Goal: Information Seeking & Learning: Learn about a topic

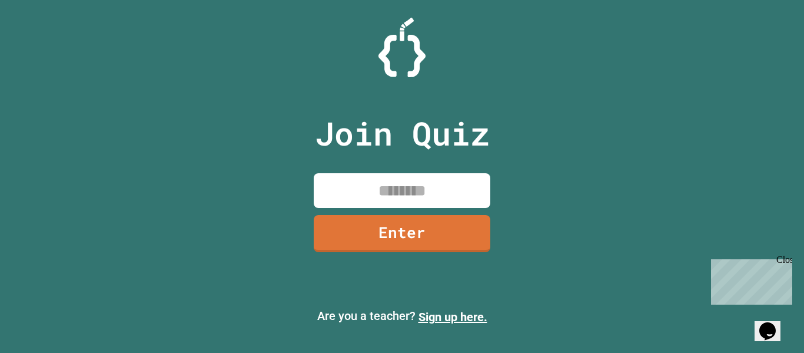
click at [373, 188] on input at bounding box center [402, 190] width 177 height 35
type input "********"
click at [394, 238] on link "Enter" at bounding box center [401, 232] width 177 height 39
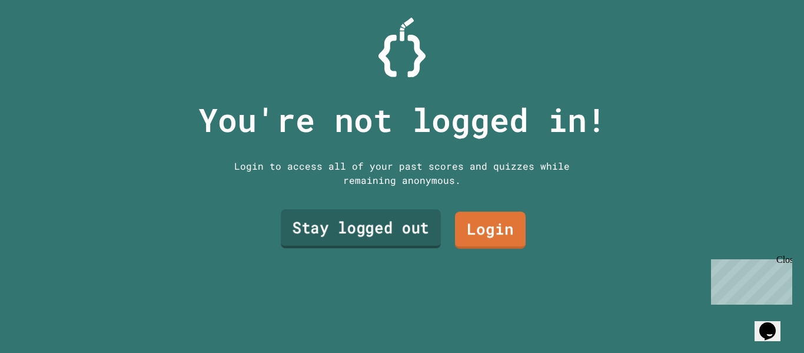
click at [359, 232] on link "Stay logged out" at bounding box center [361, 228] width 160 height 39
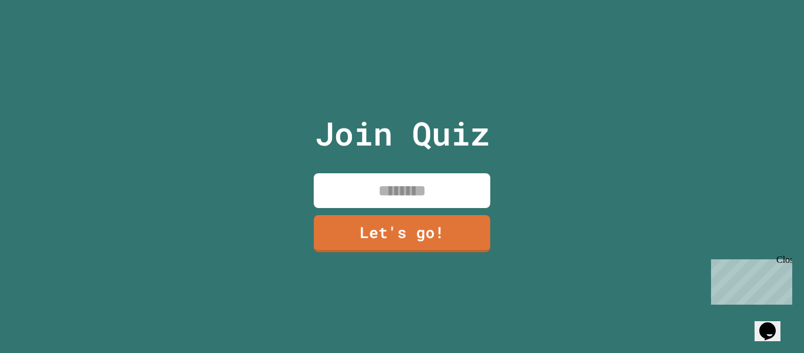
click at [402, 180] on input at bounding box center [402, 190] width 177 height 35
type input "******"
click at [447, 243] on link "Let's go!" at bounding box center [402, 232] width 171 height 39
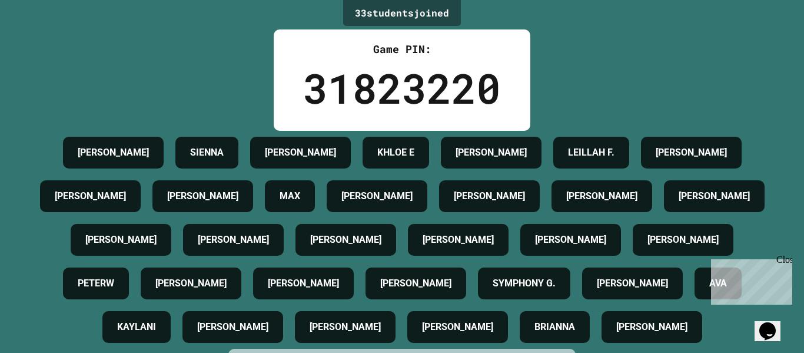
click at [543, 69] on div "33 student s joined Game PIN: 31823220 [PERSON_NAME] [PERSON_NAME] E [PERSON_NA…" at bounding box center [402, 176] width 804 height 353
click at [418, 77] on div "31823220" at bounding box center [402, 88] width 198 height 62
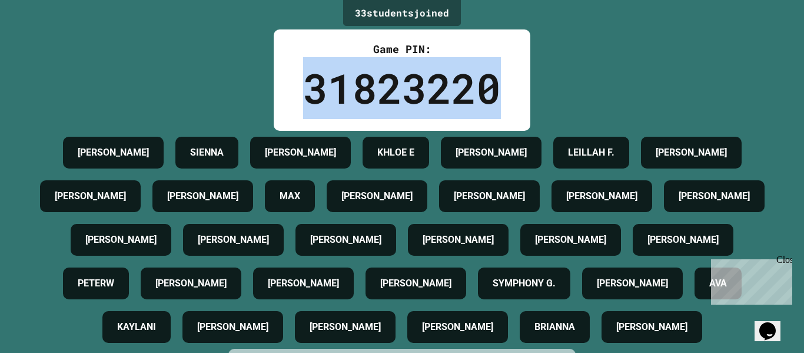
click at [418, 77] on div "31823220" at bounding box center [402, 88] width 198 height 62
click at [629, 142] on div "LEILLAH F." at bounding box center [591, 153] width 76 height 32
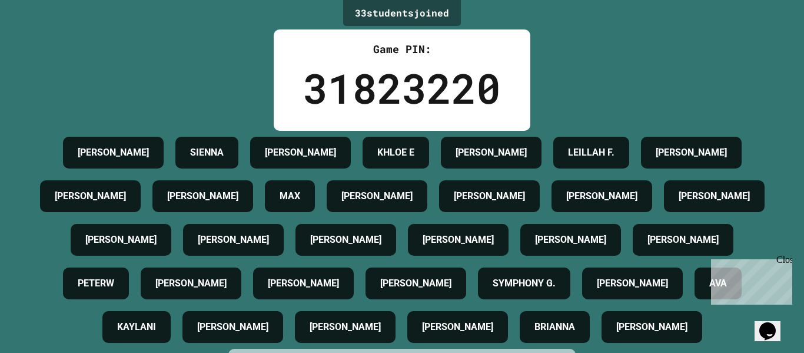
click at [668, 114] on div "33 student s joined Game PIN: 31823220 [PERSON_NAME] [PERSON_NAME] E [PERSON_NA…" at bounding box center [402, 176] width 804 height 353
click at [601, 66] on div "33 student s joined Game PIN: 31823220 [PERSON_NAME] [PERSON_NAME] E [PERSON_NA…" at bounding box center [402, 176] width 804 height 353
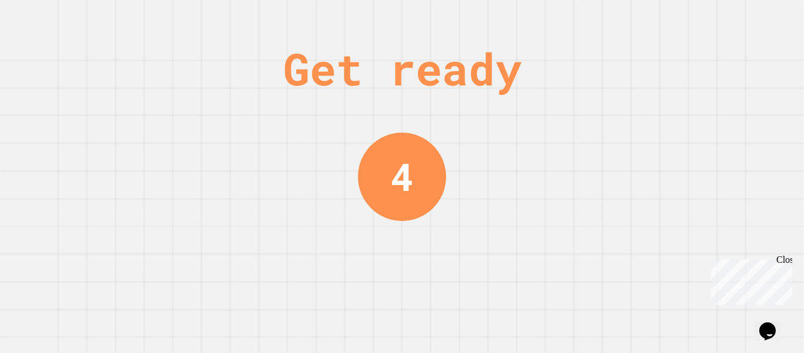
click at [460, 52] on div "Get ready" at bounding box center [402, 68] width 238 height 67
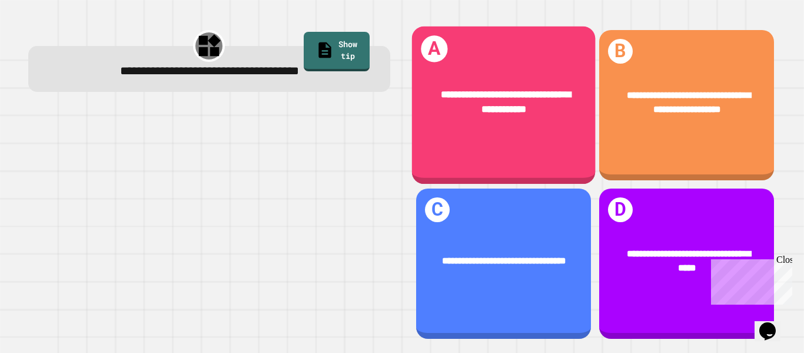
click at [505, 127] on div "**********" at bounding box center [504, 101] width 184 height 69
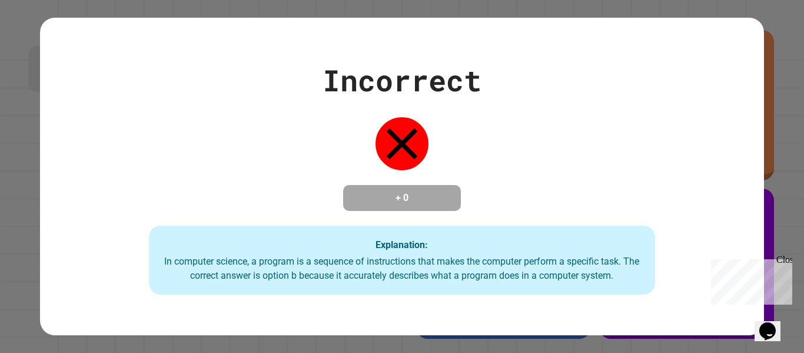
click at [786, 261] on div "Close" at bounding box center [784, 261] width 15 height 15
click at [428, 248] on div "Explanation: In computer science, a program is a sequence of instructions that …" at bounding box center [402, 259] width 507 height 69
click at [419, 210] on div "+ 0" at bounding box center [402, 198] width 118 height 26
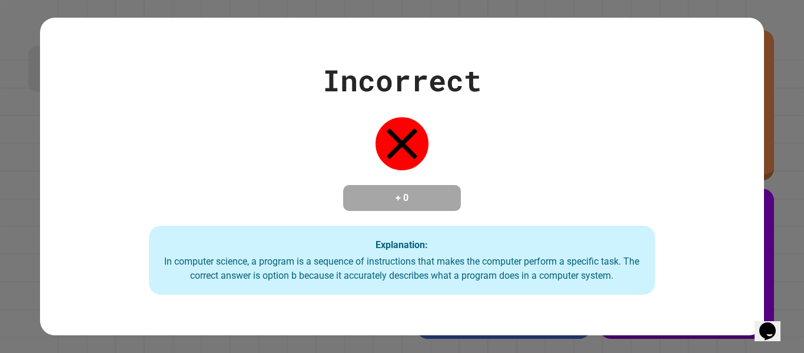
click at [419, 205] on h4 "+ 0" at bounding box center [402, 198] width 94 height 14
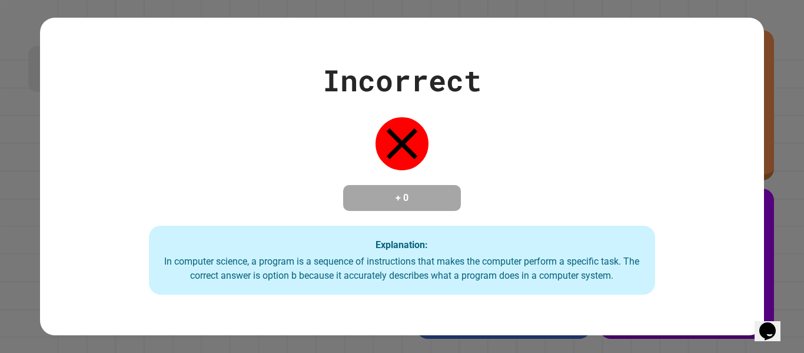
click at [419, 205] on h4 "+ 0" at bounding box center [402, 198] width 94 height 14
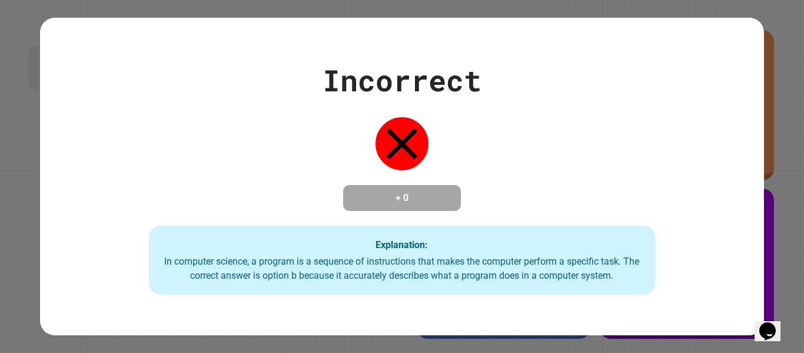
click at [419, 205] on h4 "+ 0" at bounding box center [402, 198] width 94 height 14
click at [397, 125] on icon at bounding box center [402, 143] width 53 height 53
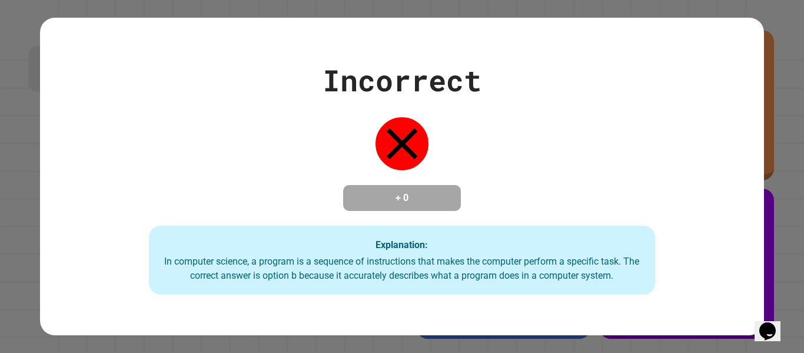
click at [397, 125] on icon at bounding box center [402, 143] width 53 height 53
click at [458, 195] on div "+ 0" at bounding box center [402, 198] width 118 height 26
click at [380, 87] on div "Incorrect" at bounding box center [402, 80] width 159 height 44
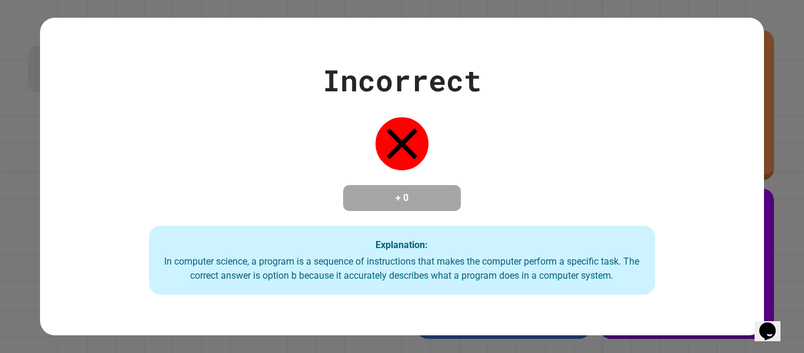
click at [450, 170] on div "Incorrect + 0 Explanation: In computer science, a program is a sequence of inst…" at bounding box center [402, 176] width 724 height 237
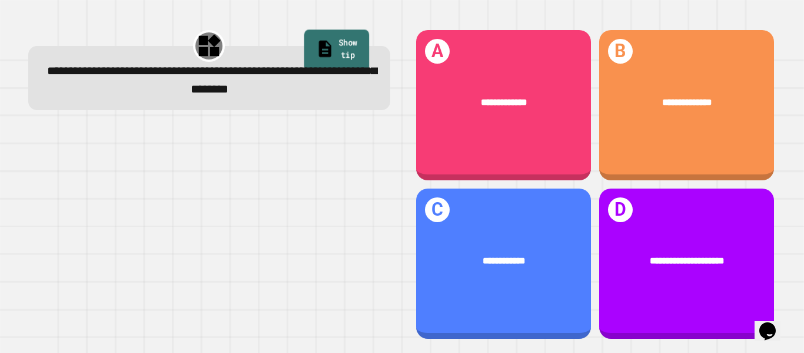
click at [332, 51] on link "Show tip" at bounding box center [336, 49] width 65 height 41
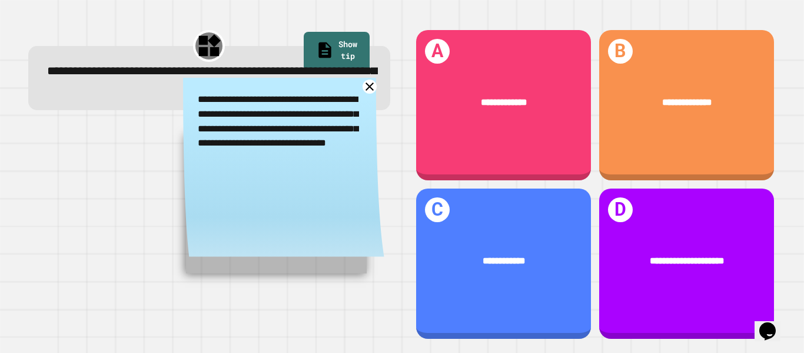
click at [367, 85] on icon at bounding box center [370, 86] width 15 height 15
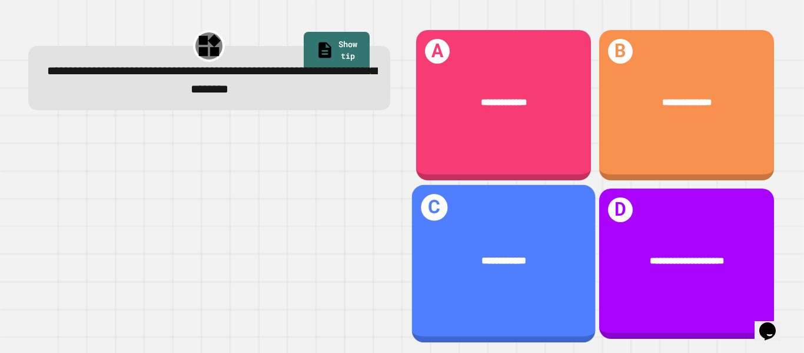
click at [548, 262] on div "**********" at bounding box center [504, 260] width 144 height 15
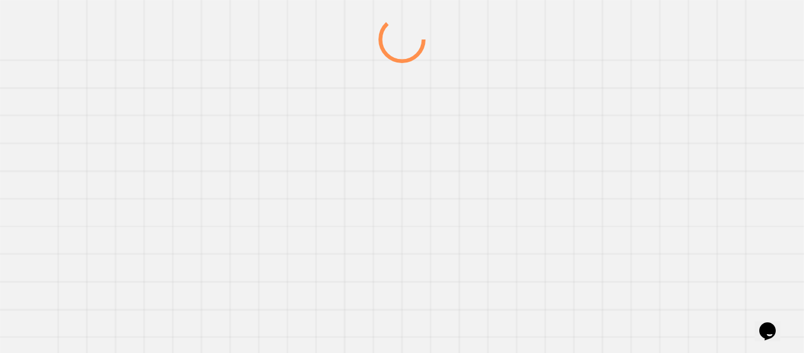
click at [548, 262] on div at bounding box center [402, 184] width 772 height 337
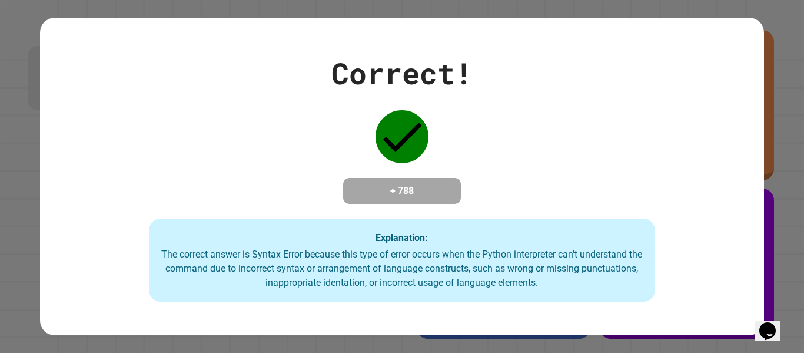
click at [548, 262] on div "The correct answer is Syntax Error because this type of error occurs when the P…" at bounding box center [402, 268] width 483 height 42
click at [444, 203] on div "+ 788" at bounding box center [402, 191] width 118 height 26
click at [497, 215] on div "Correct! + 788 Explanation: The correct answer is Syntax Error because this typ…" at bounding box center [402, 176] width 724 height 251
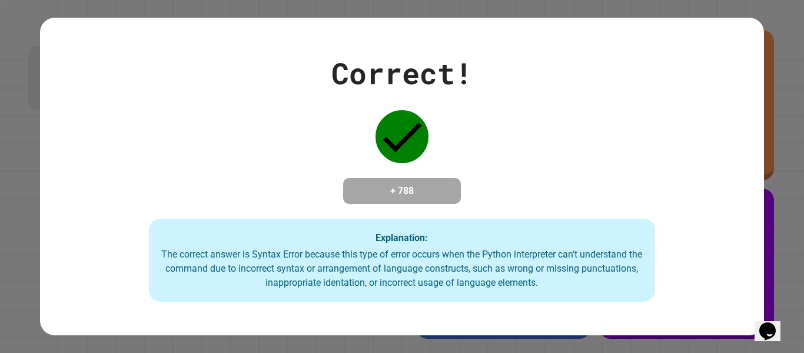
click at [497, 215] on div "Correct! + 788 Explanation: The correct answer is Syntax Error because this typ…" at bounding box center [402, 176] width 724 height 251
click at [500, 238] on div "Explanation: The correct answer is Syntax Error because this type of error occu…" at bounding box center [402, 260] width 507 height 84
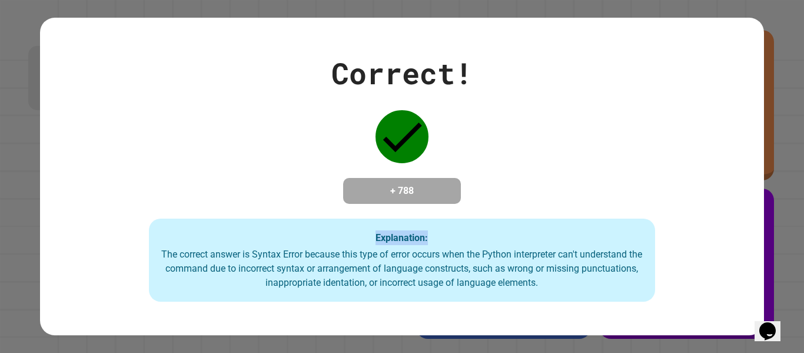
click at [487, 297] on div "Explanation: The correct answer is Syntax Error because this type of error occu…" at bounding box center [402, 260] width 507 height 84
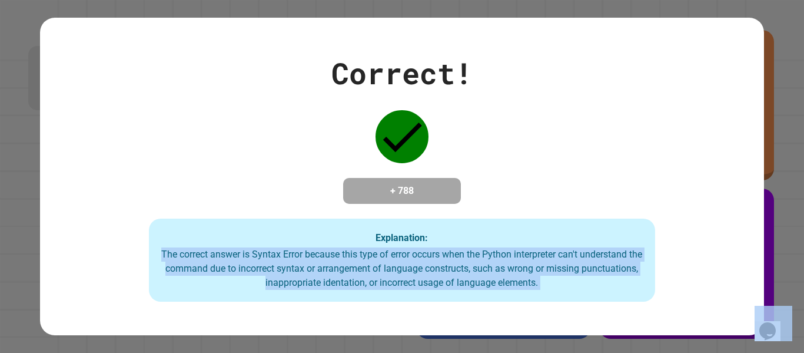
click at [496, 264] on div "The correct answer is Syntax Error because this type of error occurs when the P…" at bounding box center [402, 268] width 483 height 42
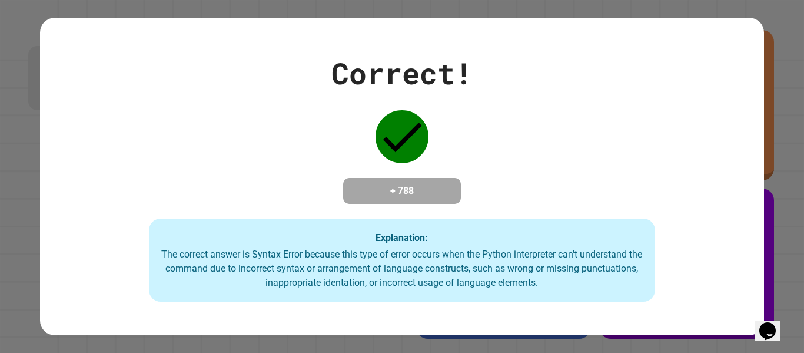
click at [496, 264] on div "The correct answer is Syntax Error because this type of error occurs when the P…" at bounding box center [402, 268] width 483 height 42
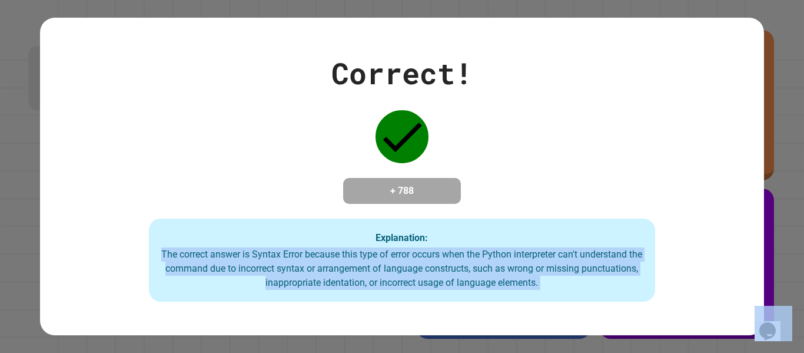
click at [497, 267] on div "The correct answer is Syntax Error because this type of error occurs when the P…" at bounding box center [402, 268] width 483 height 42
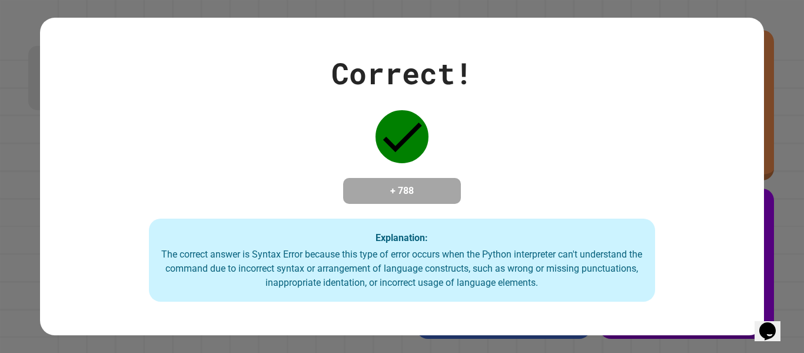
click at [497, 267] on div "The correct answer is Syntax Error because this type of error occurs when the P…" at bounding box center [402, 268] width 483 height 42
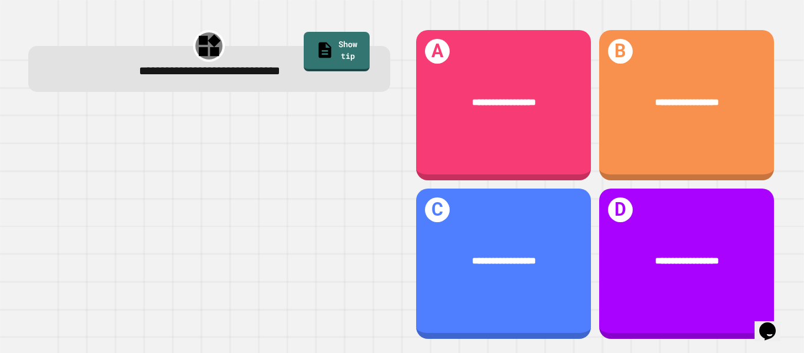
click at [320, 193] on div at bounding box center [209, 224] width 362 height 233
click at [337, 38] on link "Show tip" at bounding box center [336, 49] width 65 height 41
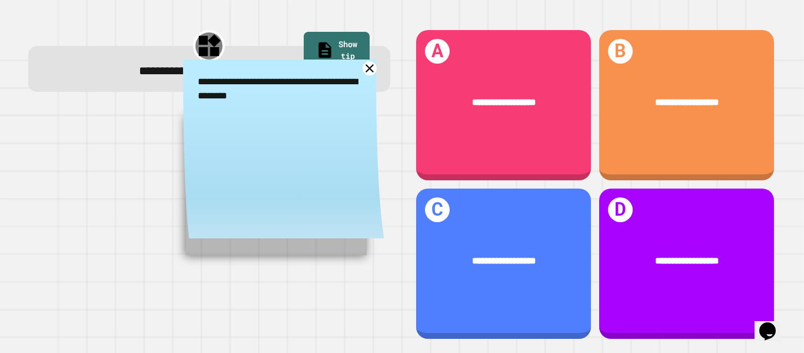
click at [366, 74] on icon at bounding box center [370, 68] width 15 height 15
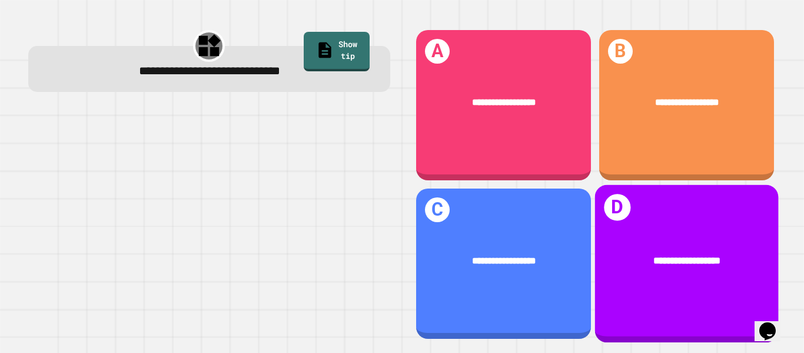
click at [692, 227] on div "**********" at bounding box center [687, 264] width 184 height 158
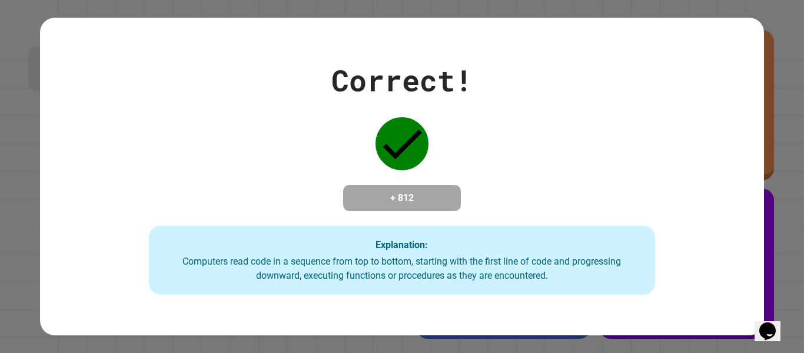
click at [692, 227] on div "Correct! + 812 Explanation: Computers read code in a sequence from top to botto…" at bounding box center [402, 176] width 724 height 237
click at [466, 210] on div "Correct! + 812 Explanation: Computers read code in a sequence from top to botto…" at bounding box center [402, 176] width 724 height 237
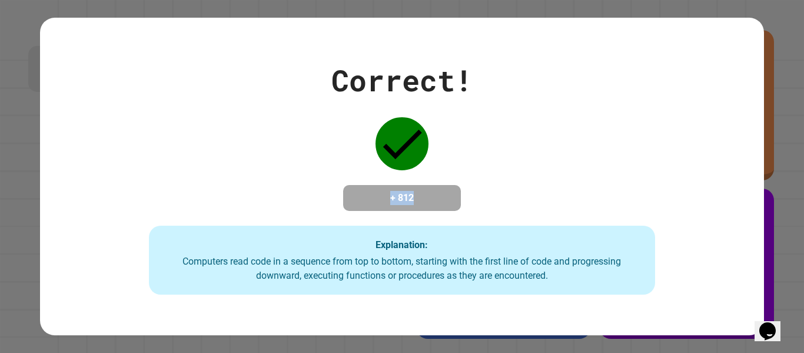
click at [466, 210] on div "Correct! + 812 Explanation: Computers read code in a sequence from top to botto…" at bounding box center [402, 176] width 724 height 237
click at [489, 206] on div "Correct! + 812 Explanation: Computers read code in a sequence from top to botto…" at bounding box center [402, 176] width 724 height 237
click at [571, 275] on div "Computers read code in a sequence from top to bottom, starting with the first l…" at bounding box center [402, 268] width 483 height 28
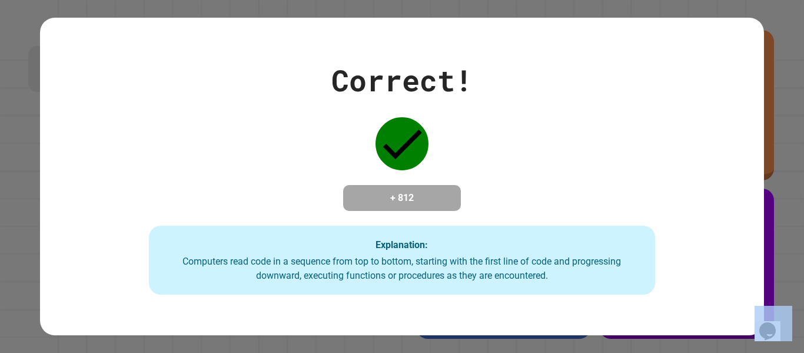
click at [571, 275] on div "Computers read code in a sequence from top to bottom, starting with the first l…" at bounding box center [402, 268] width 483 height 28
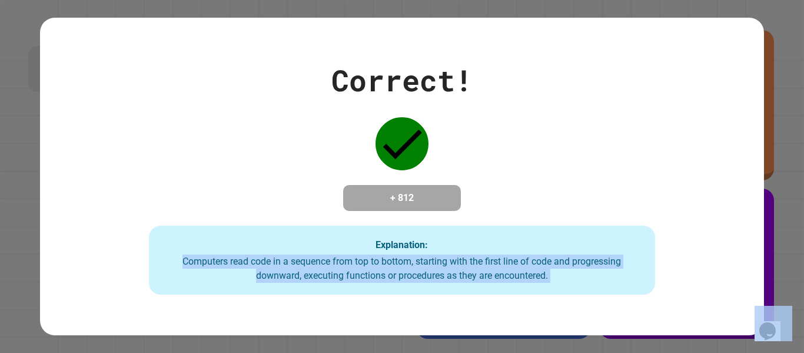
click at [571, 275] on div "Computers read code in a sequence from top to bottom, starting with the first l…" at bounding box center [402, 268] width 483 height 28
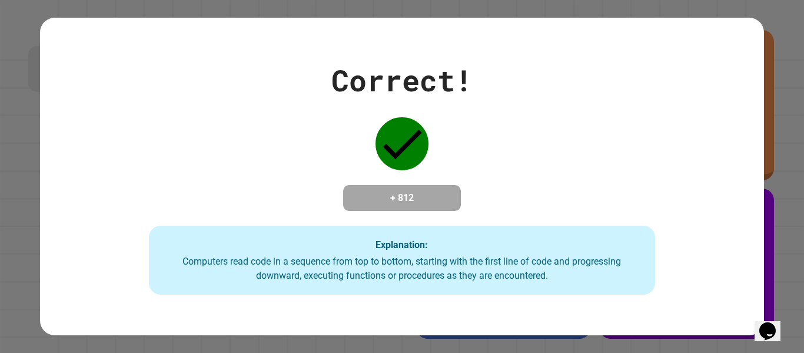
click at [571, 275] on div "Computers read code in a sequence from top to bottom, starting with the first l…" at bounding box center [402, 268] width 483 height 28
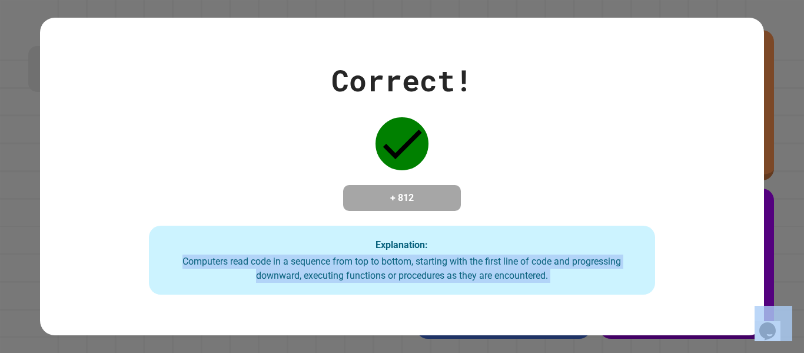
click at [571, 275] on div "Computers read code in a sequence from top to bottom, starting with the first l…" at bounding box center [402, 268] width 483 height 28
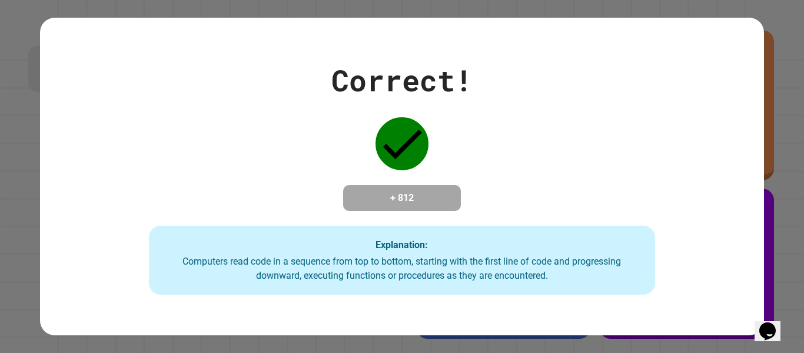
click at [571, 275] on div "Computers read code in a sequence from top to bottom, starting with the first l…" at bounding box center [402, 268] width 483 height 28
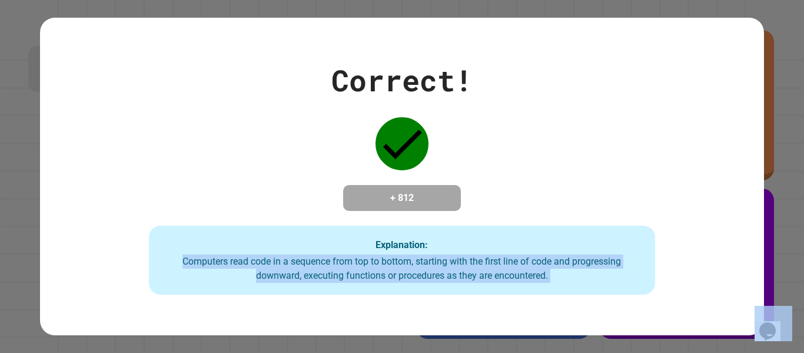
click at [571, 275] on div "Computers read code in a sequence from top to bottom, starting with the first l…" at bounding box center [402, 268] width 483 height 28
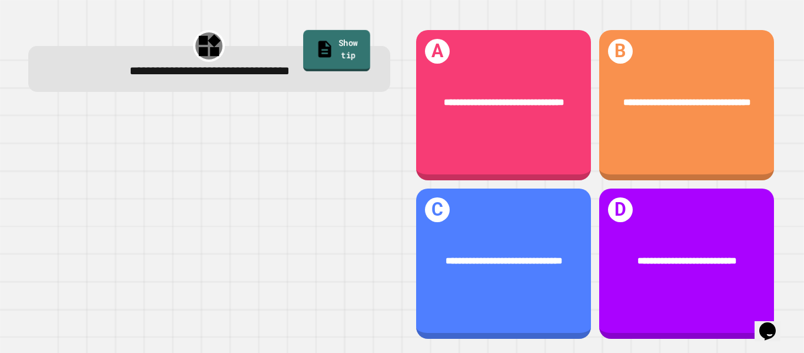
click at [359, 47] on link "Show tip" at bounding box center [336, 50] width 67 height 41
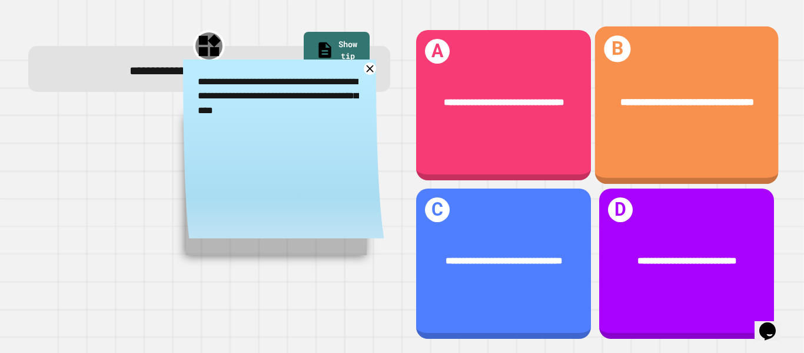
click at [644, 130] on div "**********" at bounding box center [687, 102] width 184 height 55
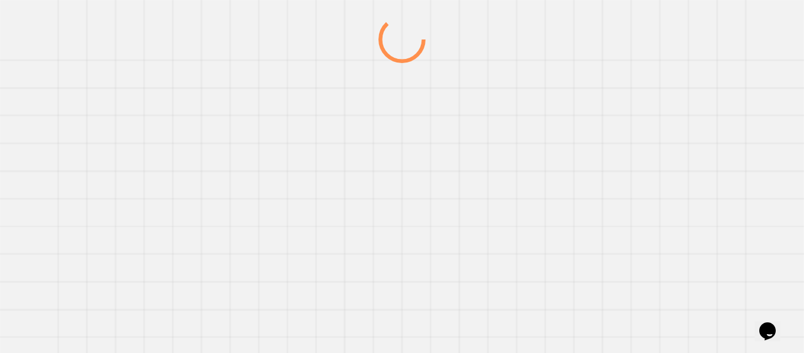
click at [644, 130] on div at bounding box center [402, 184] width 772 height 337
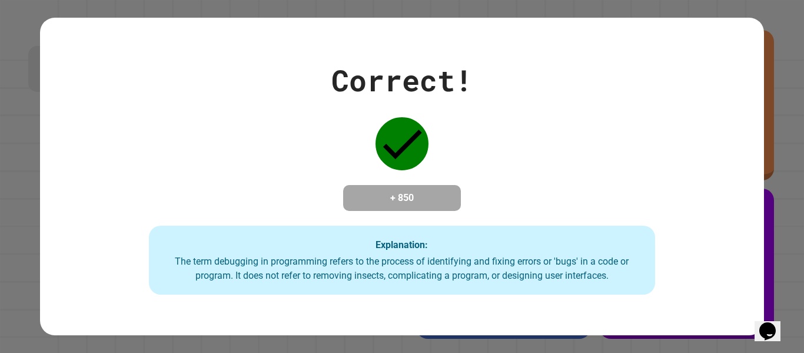
click at [503, 200] on div "Correct! + 850 Explanation: The term debugging in programming refers to the pro…" at bounding box center [402, 176] width 724 height 237
click at [575, 291] on div "Explanation: The term debugging in programming refers to the process of identif…" at bounding box center [402, 259] width 507 height 69
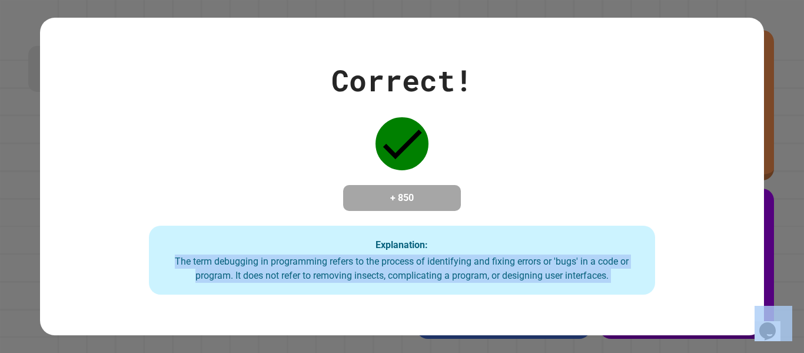
click at [575, 291] on div "Explanation: The term debugging in programming refers to the process of identif…" at bounding box center [402, 259] width 507 height 69
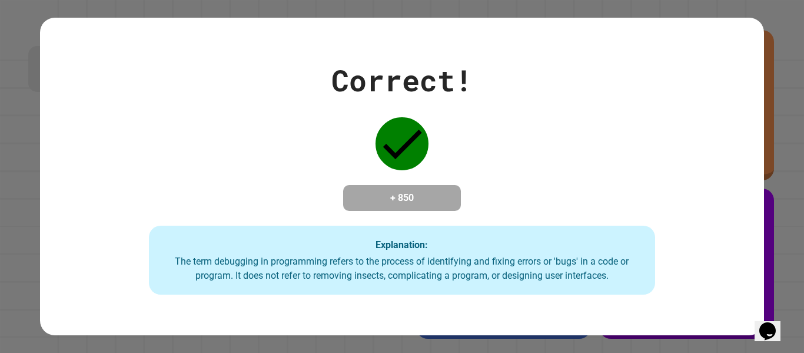
click at [575, 291] on div "Explanation: The term debugging in programming refers to the process of identif…" at bounding box center [402, 259] width 507 height 69
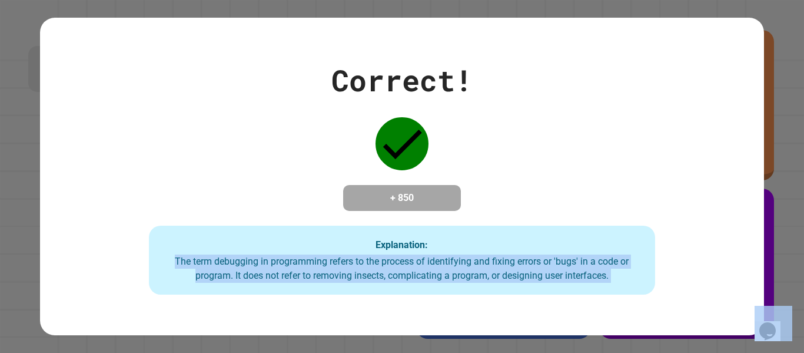
click at [575, 291] on div "Explanation: The term debugging in programming refers to the process of identif…" at bounding box center [402, 259] width 507 height 69
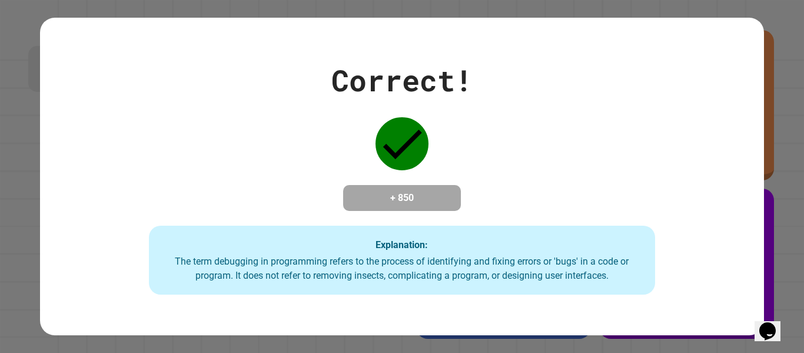
click at [575, 291] on div "Explanation: The term debugging in programming refers to the process of identif…" at bounding box center [402, 259] width 507 height 69
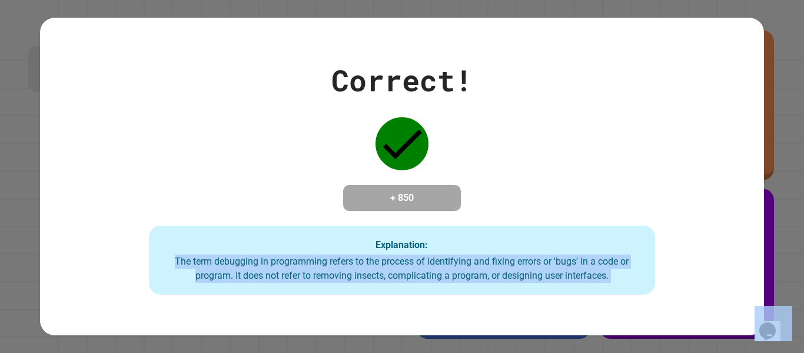
click at [575, 291] on div "Explanation: The term debugging in programming refers to the process of identif…" at bounding box center [402, 259] width 507 height 69
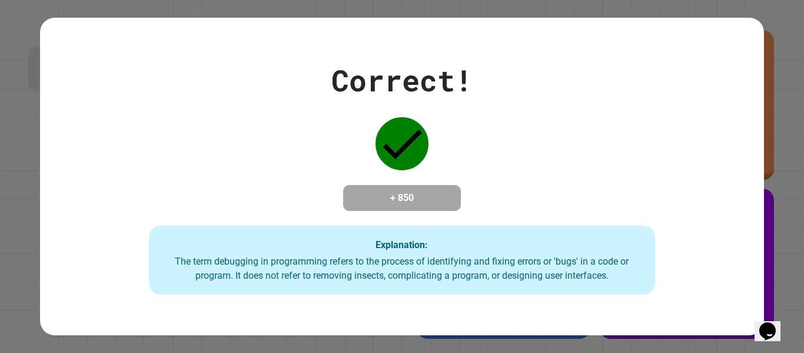
click at [575, 291] on div "Explanation: The term debugging in programming refers to the process of identif…" at bounding box center [402, 259] width 507 height 69
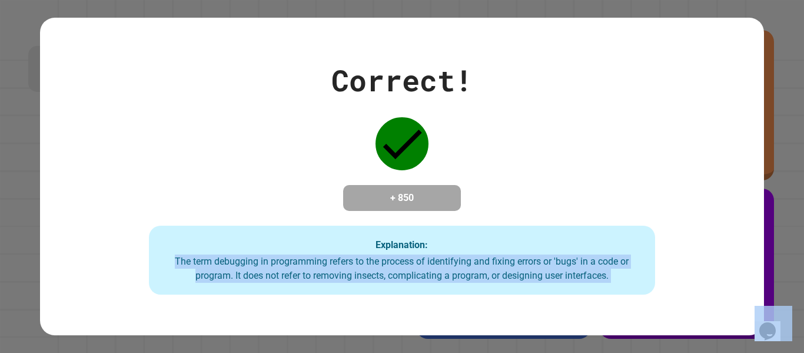
click at [575, 291] on div "Explanation: The term debugging in programming refers to the process of identif…" at bounding box center [402, 259] width 507 height 69
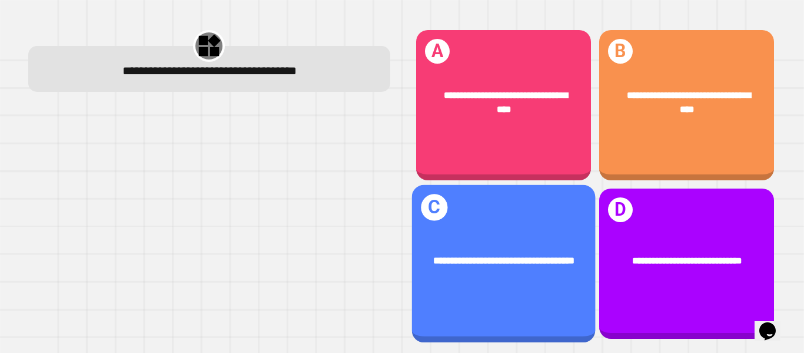
click at [525, 264] on span "**********" at bounding box center [503, 260] width 141 height 9
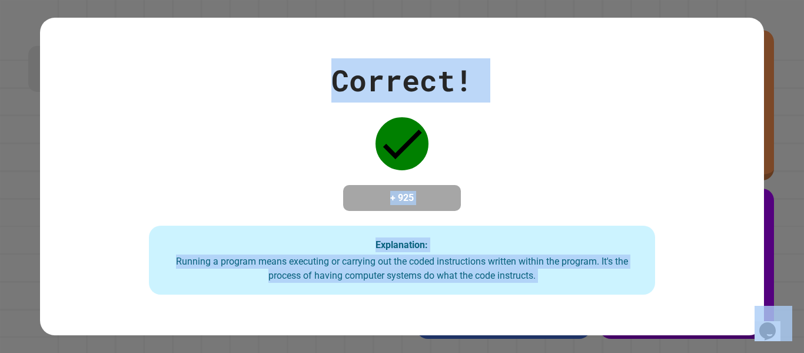
click at [462, 213] on div "Correct! + 925 Explanation: Running a program means executing or carrying out t…" at bounding box center [402, 176] width 724 height 237
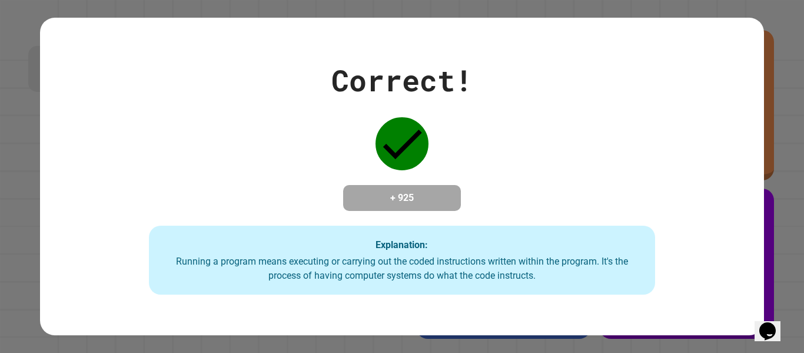
click at [462, 213] on div "Correct! + 925 Explanation: Running a program means executing or carrying out t…" at bounding box center [402, 176] width 724 height 237
click at [601, 201] on div "Correct! + 925 Explanation: Running a program means executing or carrying out t…" at bounding box center [402, 176] width 724 height 237
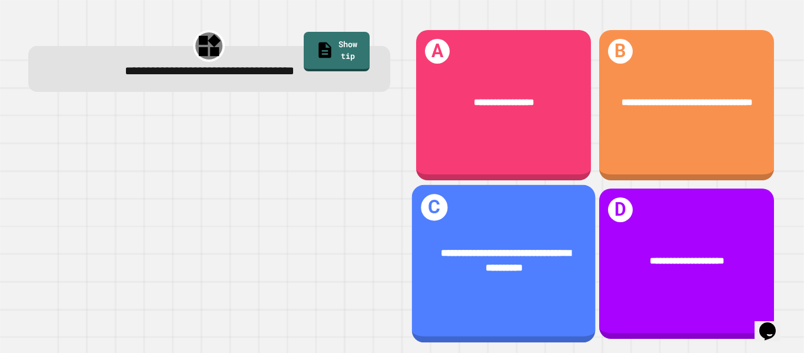
click at [500, 280] on div "**********" at bounding box center [504, 259] width 184 height 69
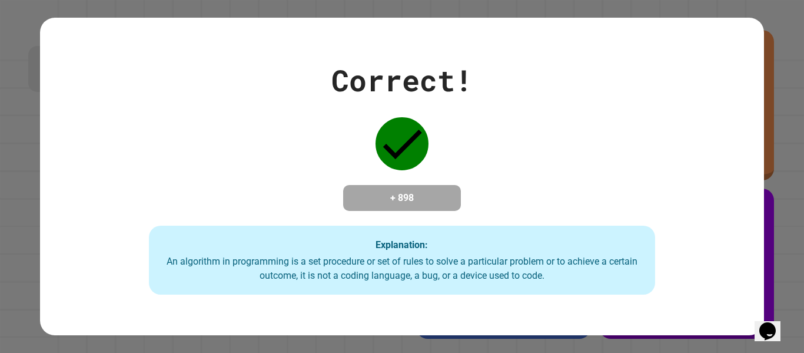
click at [500, 280] on div "An algorithm in programming is a set procedure or set of rules to solve a parti…" at bounding box center [402, 268] width 483 height 28
click at [537, 238] on div "Explanation: An algorithm in programming is a set procedure or set of rules to …" at bounding box center [402, 259] width 507 height 69
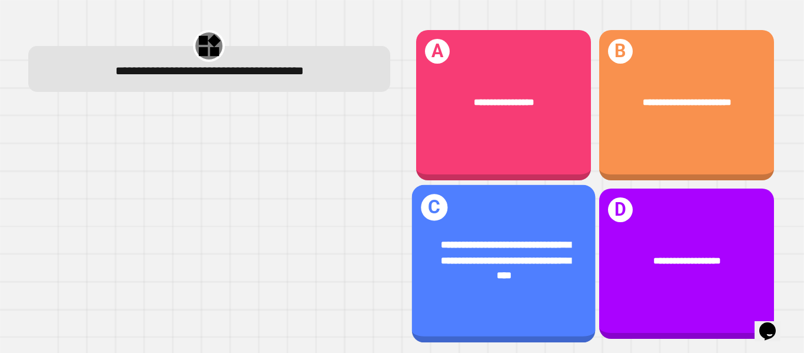
click at [533, 264] on span "**********" at bounding box center [506, 259] width 130 height 39
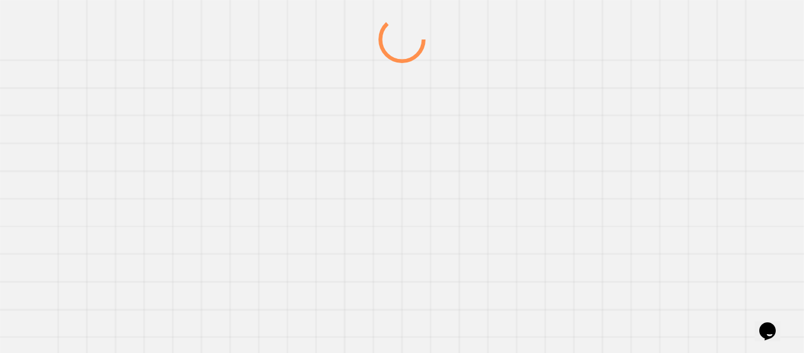
click at [533, 264] on div at bounding box center [402, 184] width 772 height 337
